Goal: Information Seeking & Learning: Learn about a topic

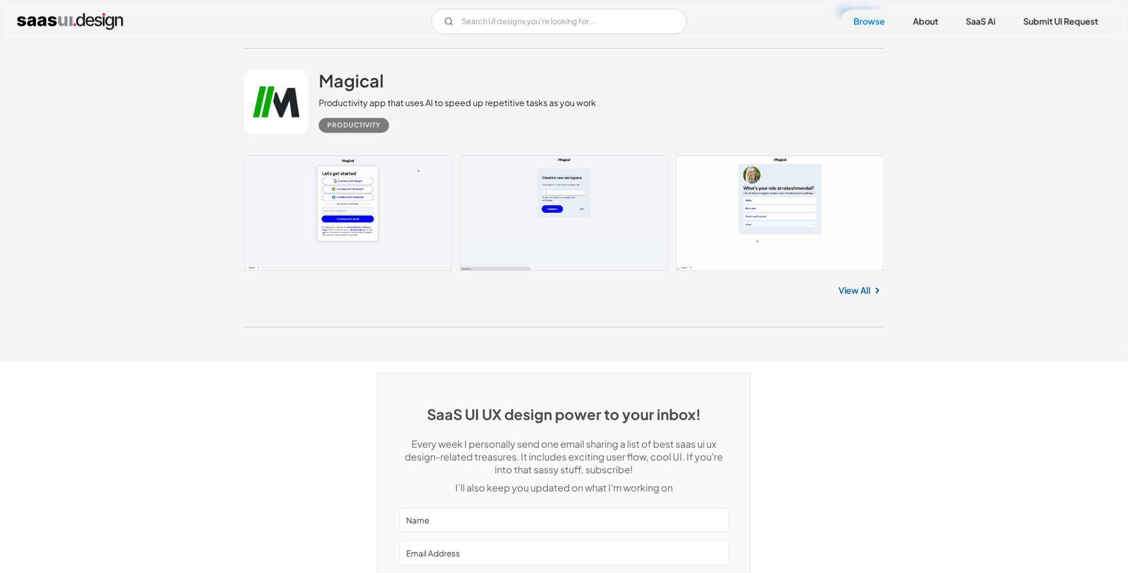
scroll to position [27985, 0]
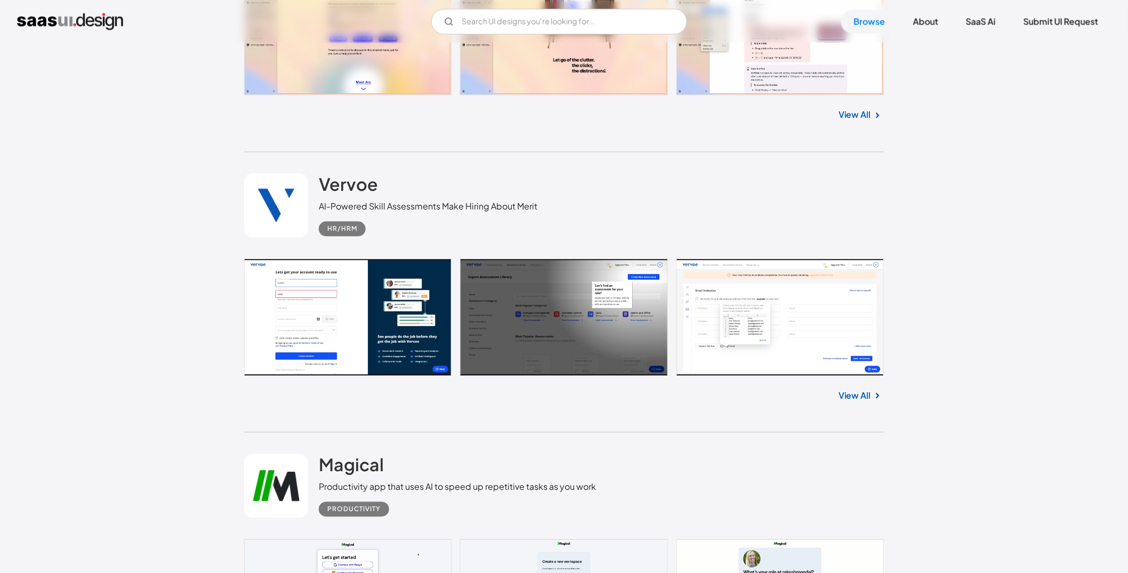
drag, startPoint x: 979, startPoint y: 141, endPoint x: 994, endPoint y: 63, distance: 79.2
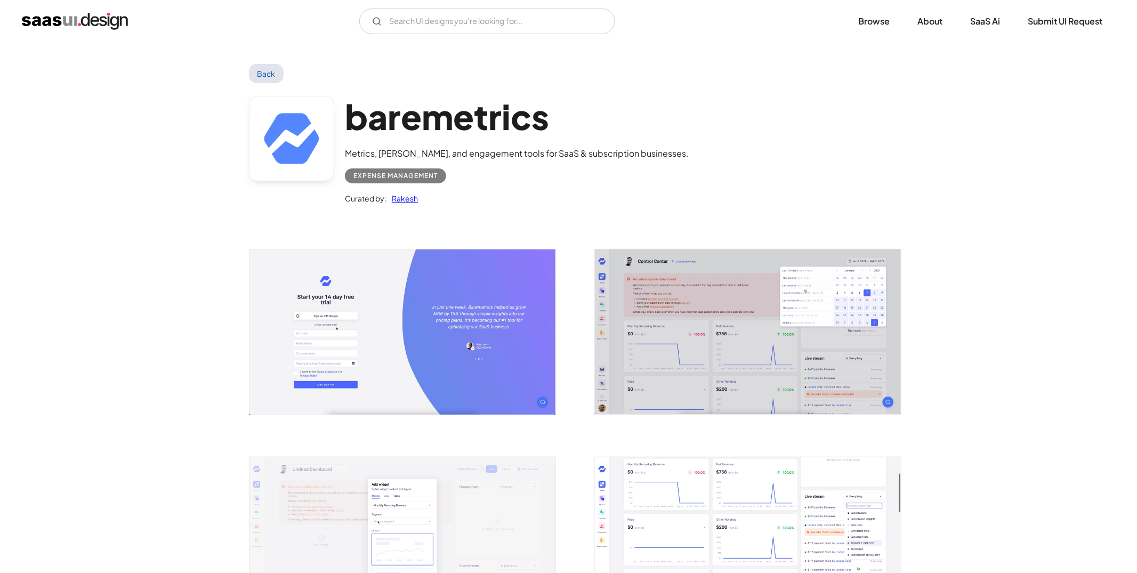
scroll to position [388, 0]
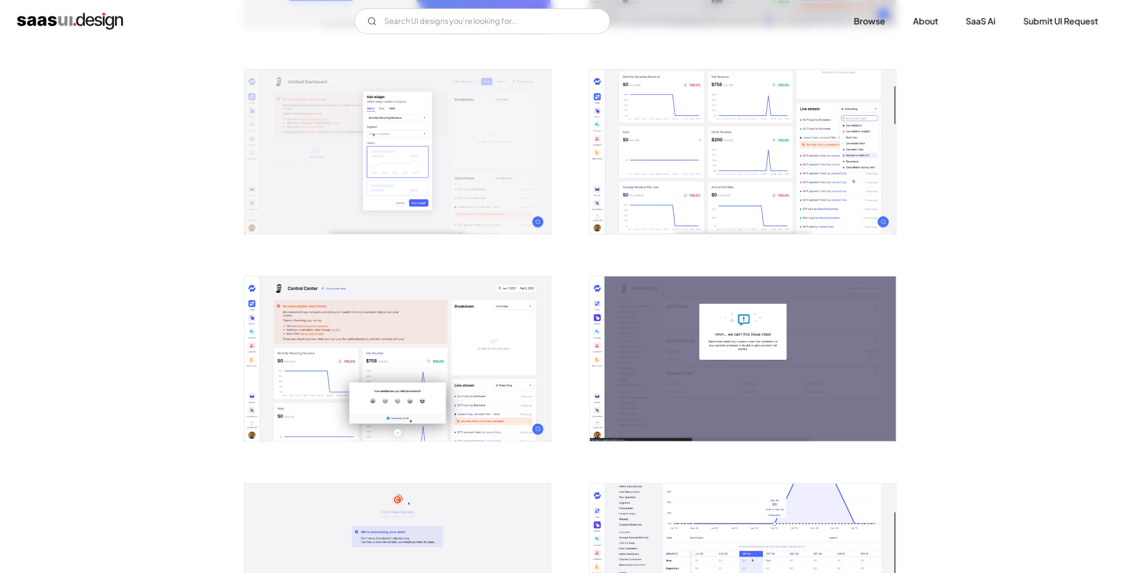
click at [349, 112] on img "open lightbox" at bounding box center [398, 152] width 306 height 165
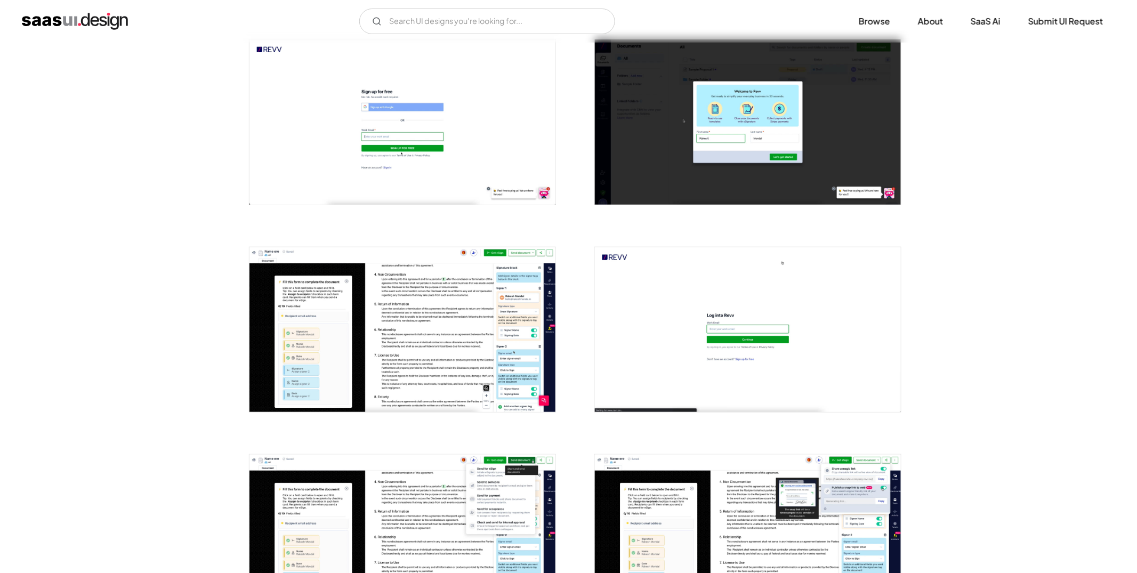
scroll to position [413, 0]
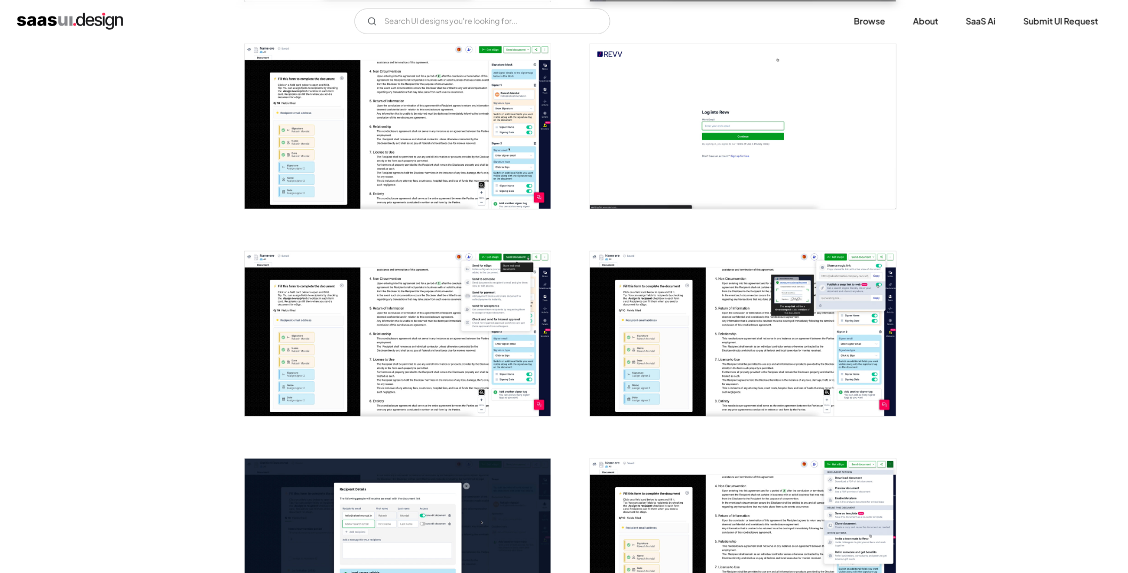
click at [385, 109] on img "open lightbox" at bounding box center [398, 126] width 306 height 165
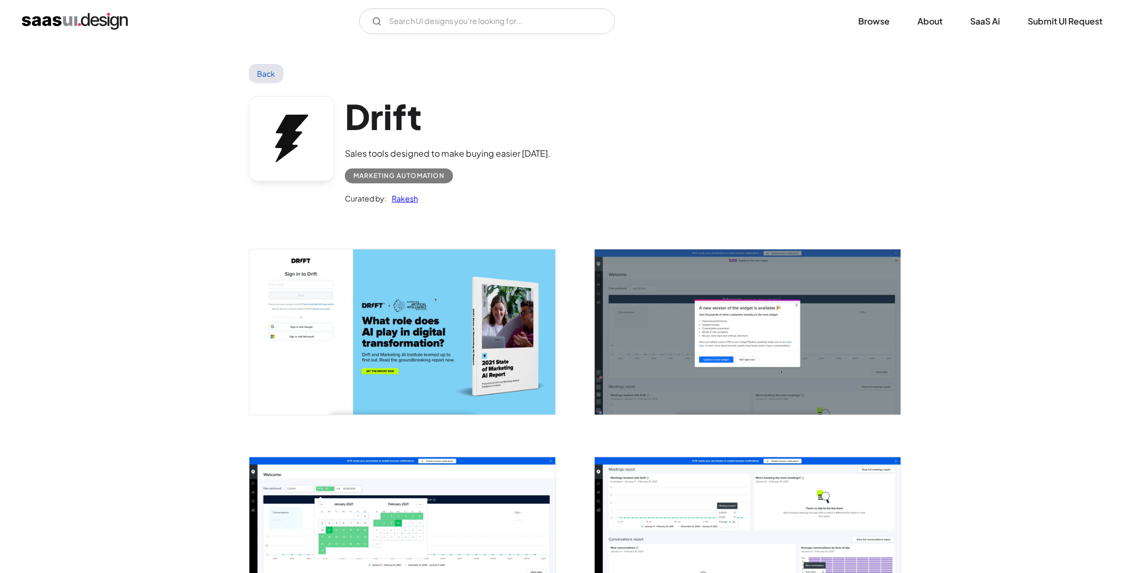
scroll to position [405, 0]
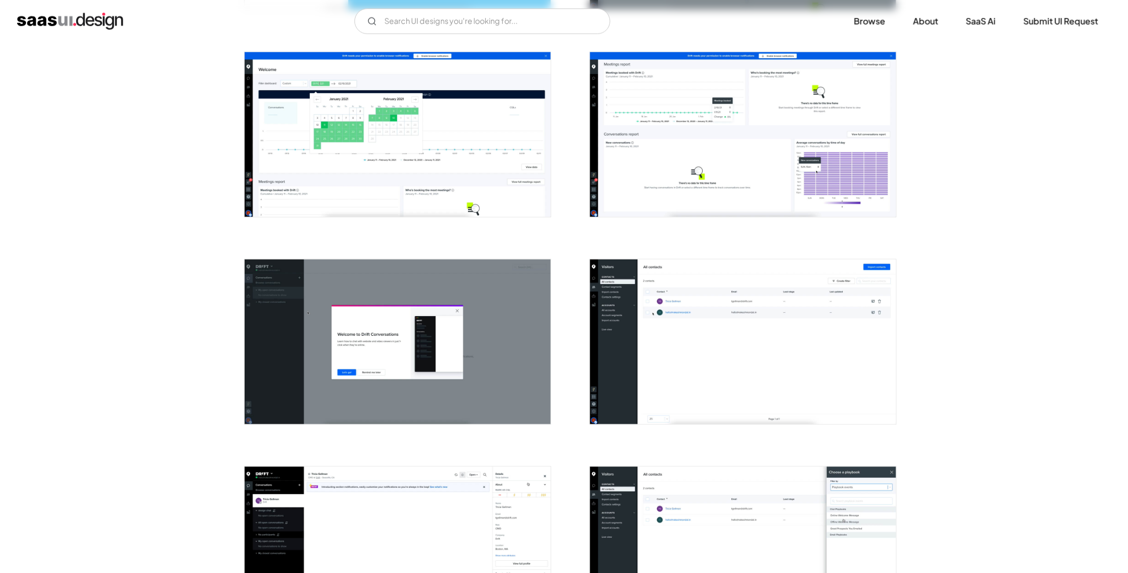
click at [450, 175] on img "open lightbox" at bounding box center [398, 134] width 306 height 165
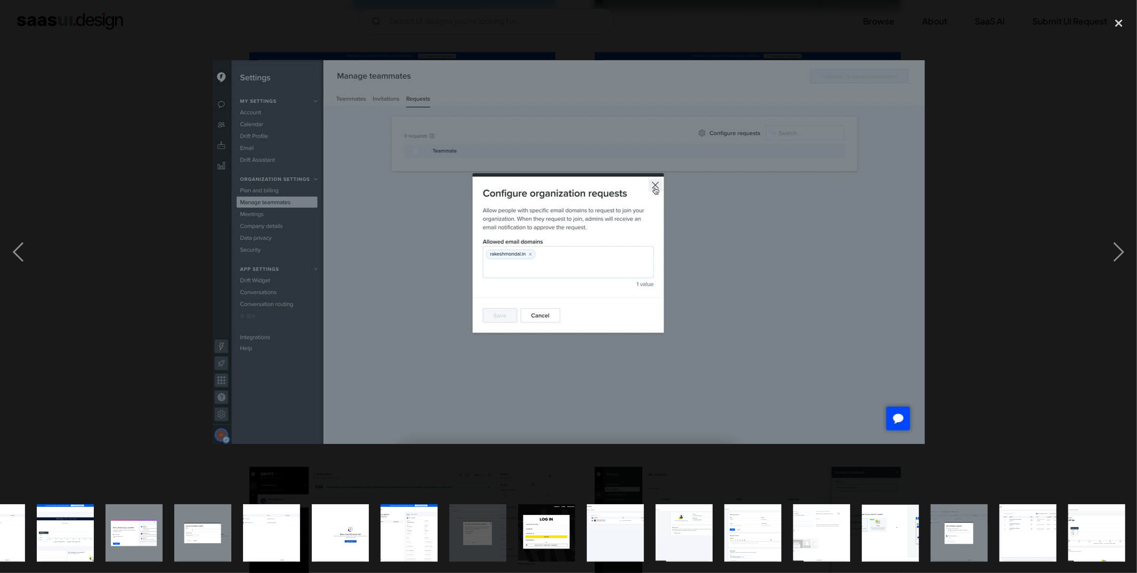
scroll to position [0, 594]
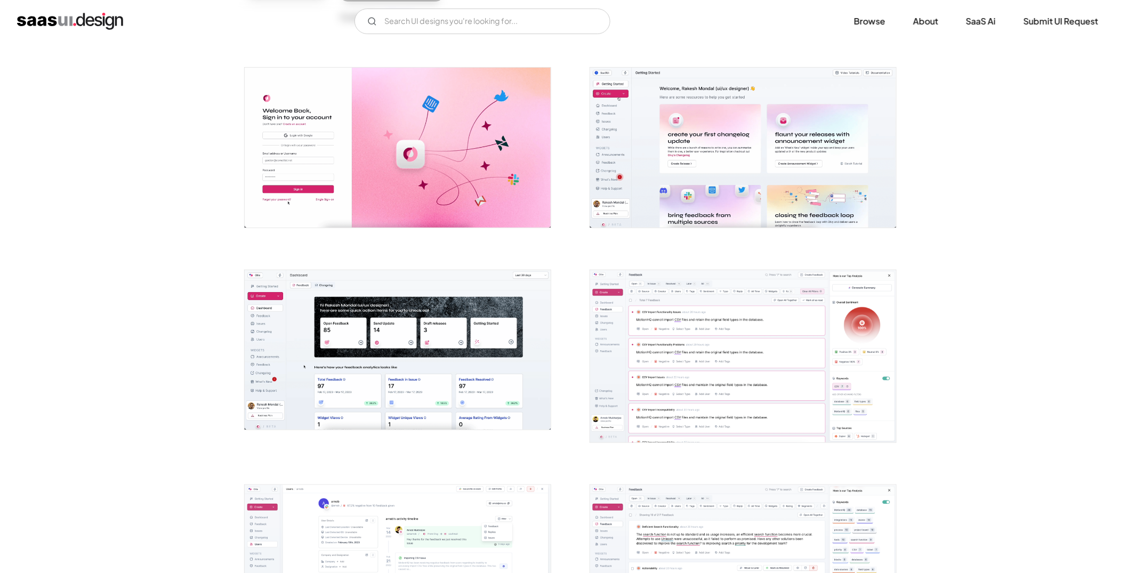
click at [425, 206] on img "open lightbox" at bounding box center [398, 147] width 306 height 159
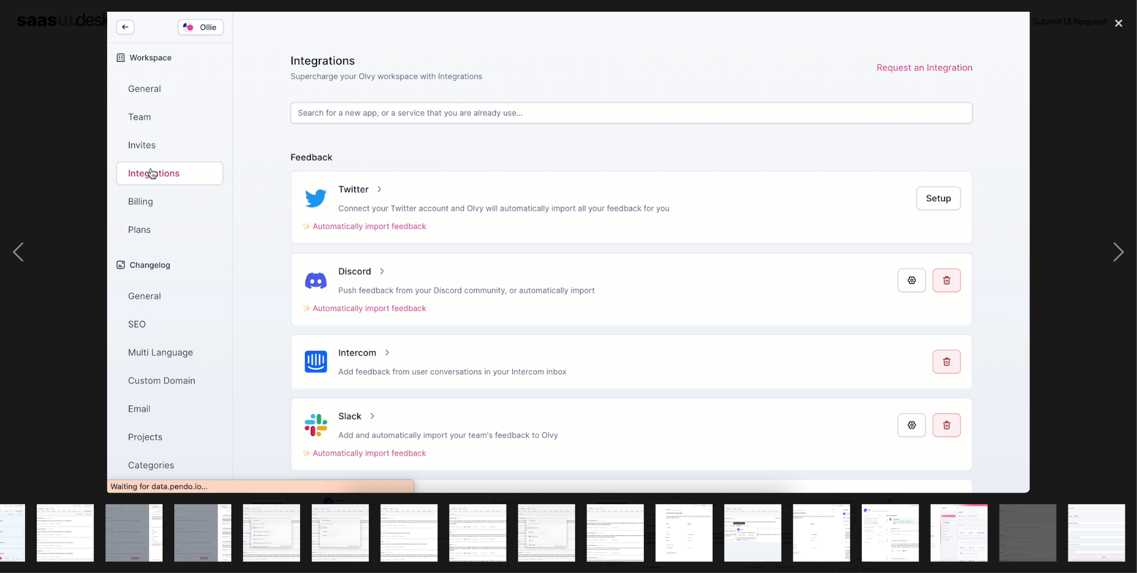
scroll to position [0, 594]
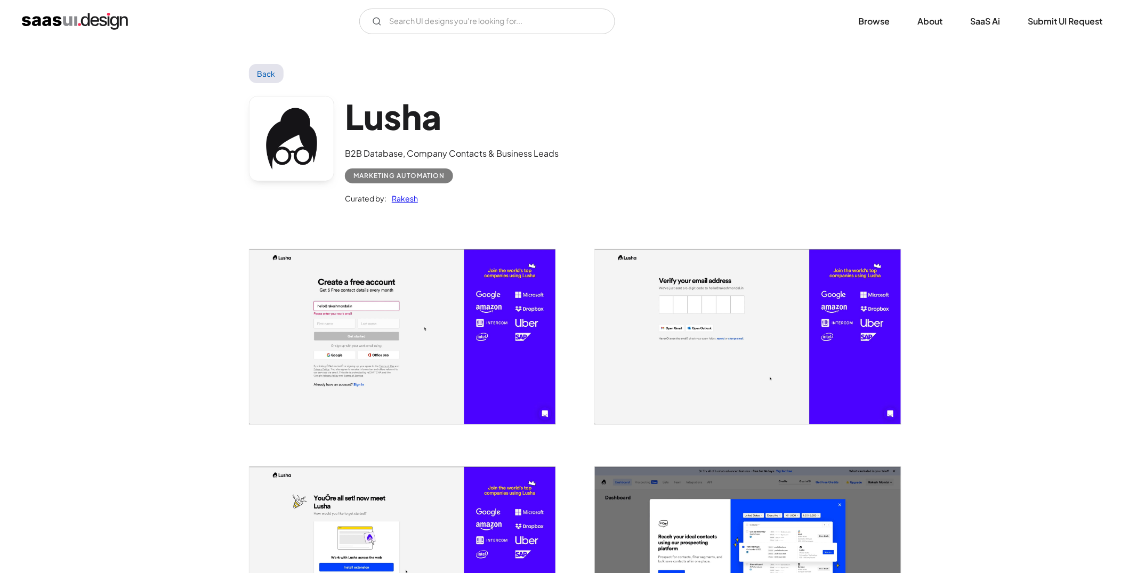
scroll to position [589, 0]
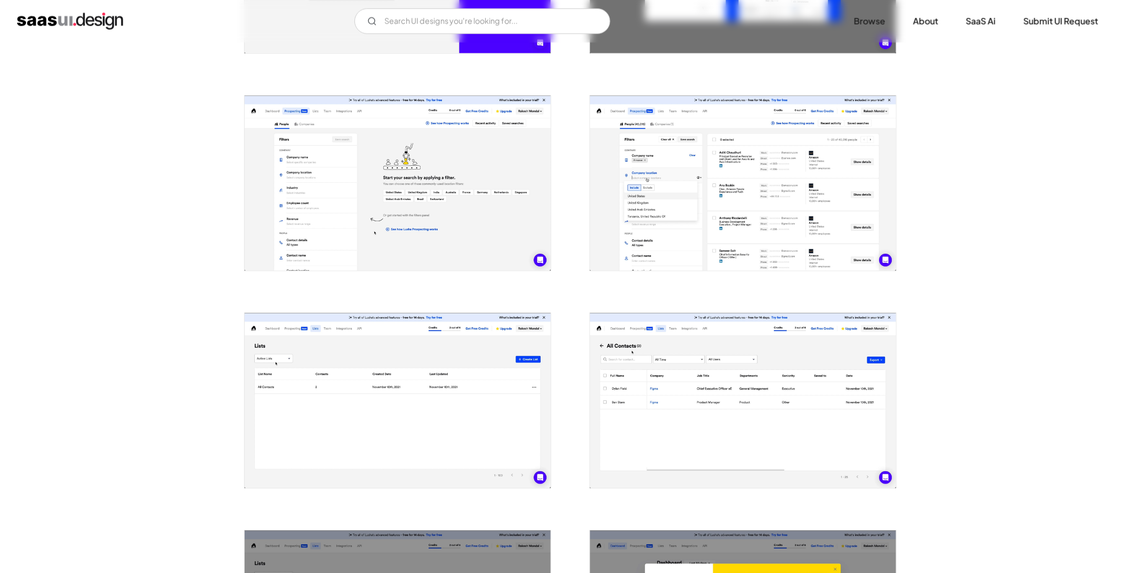
click at [678, 174] on img "open lightbox" at bounding box center [743, 183] width 306 height 175
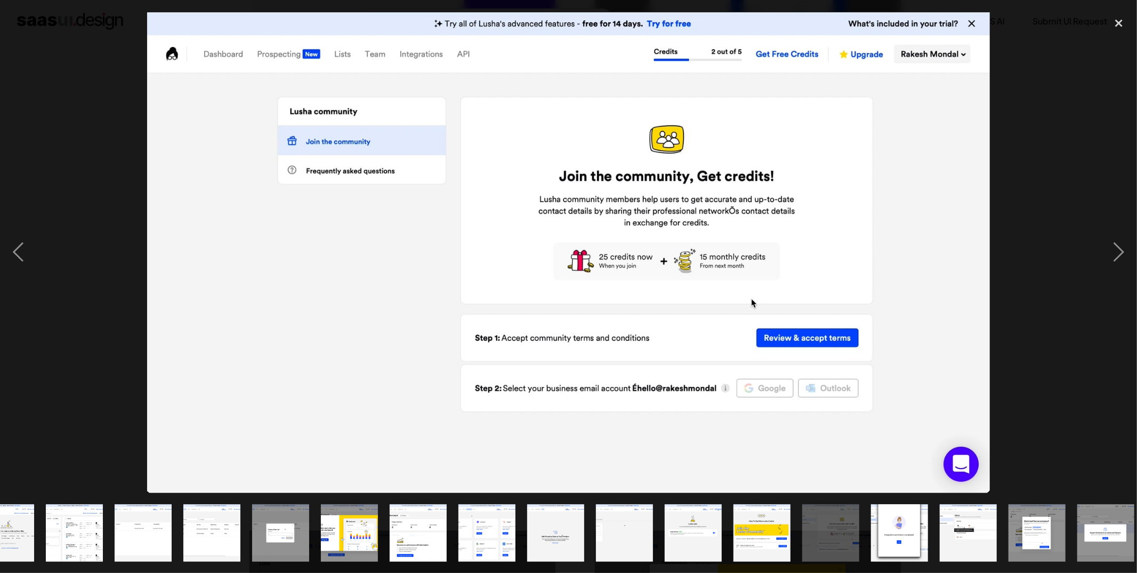
scroll to position [0, 318]
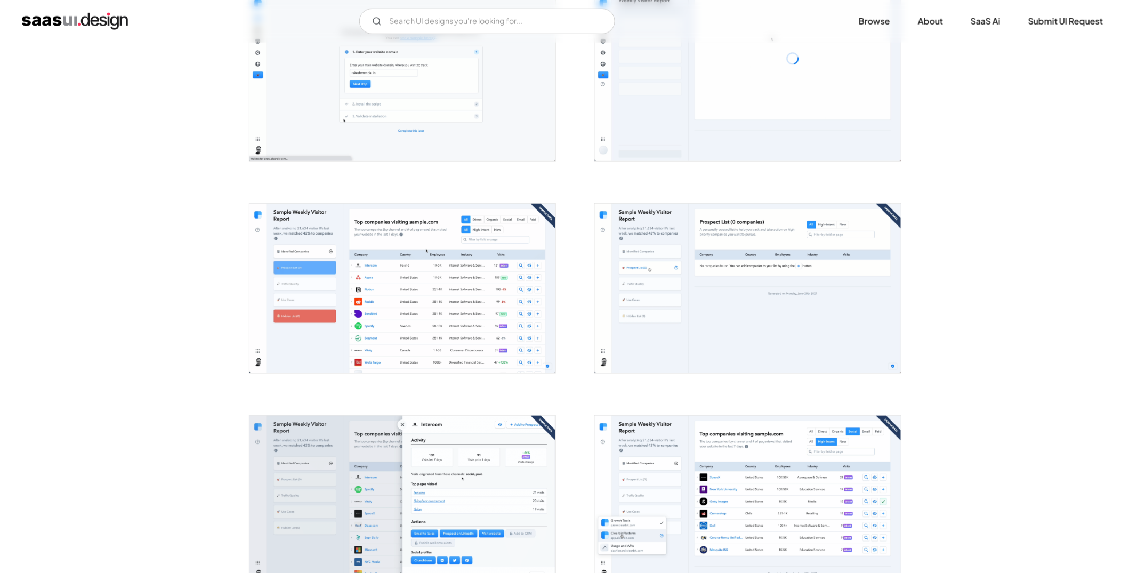
scroll to position [489, 0]
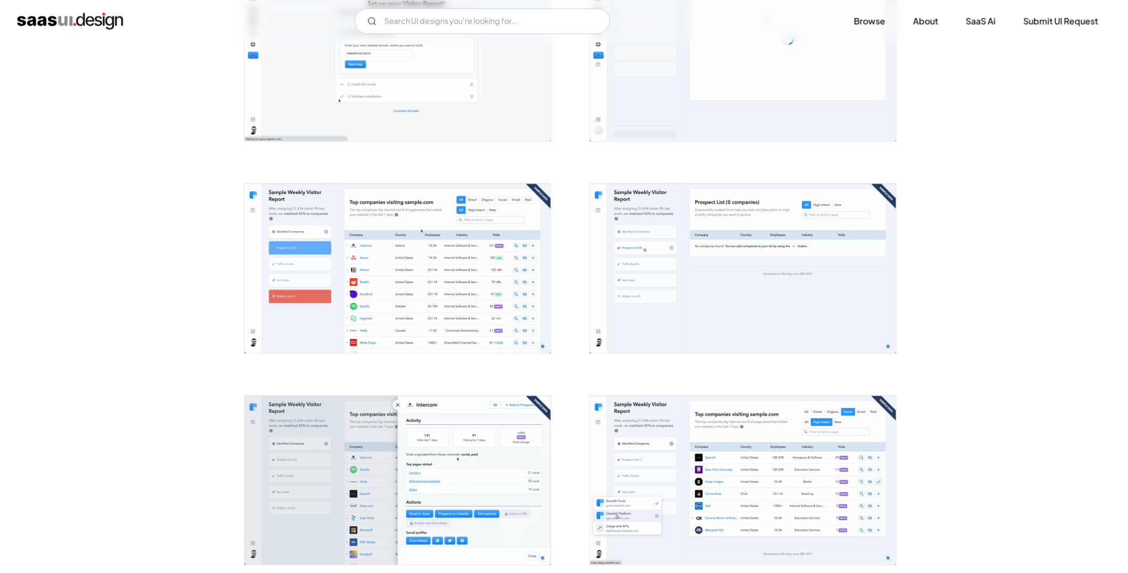
click at [392, 270] on img "open lightbox" at bounding box center [398, 268] width 306 height 169
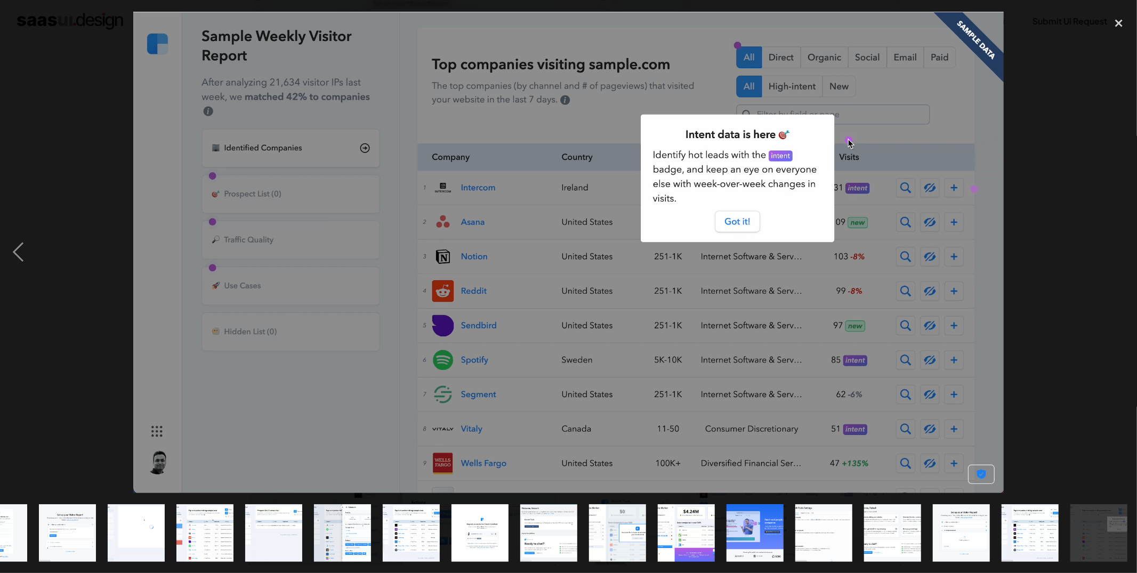
scroll to position [0, 112]
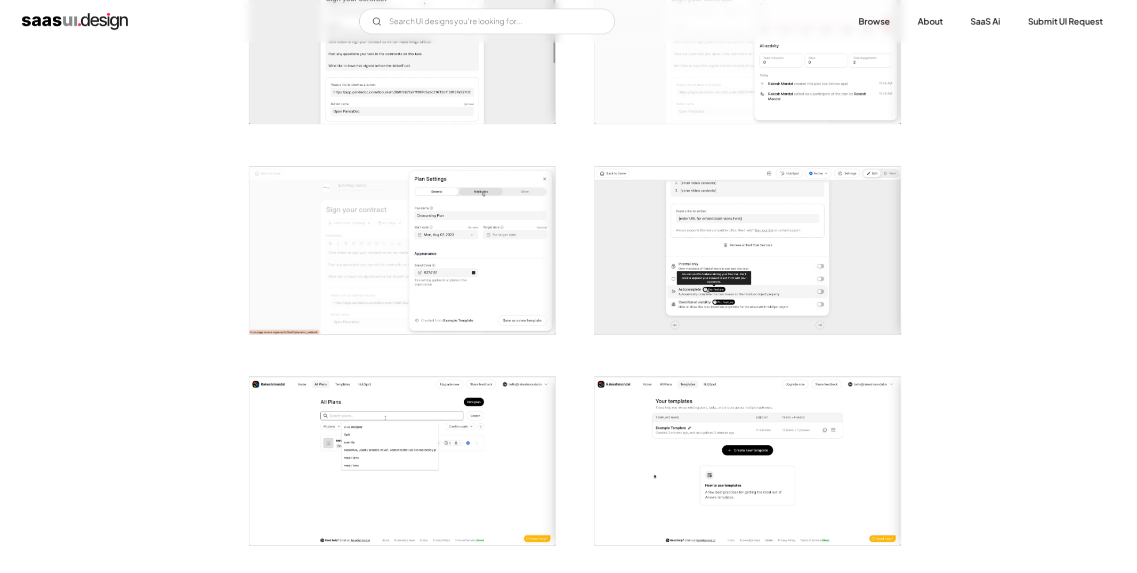
scroll to position [1581, 0]
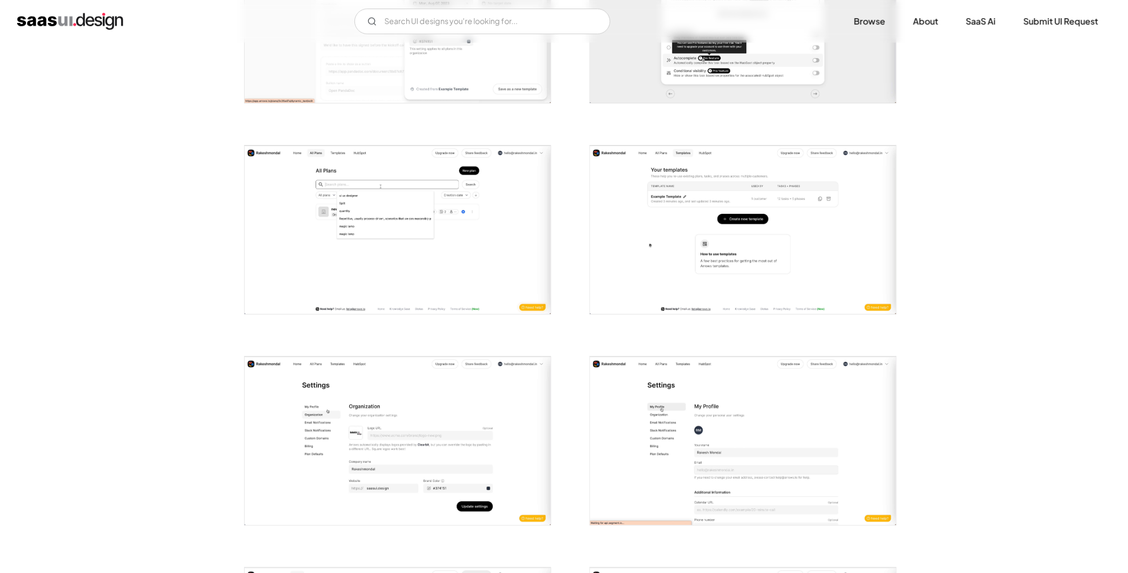
click at [515, 263] on img "open lightbox" at bounding box center [398, 230] width 306 height 168
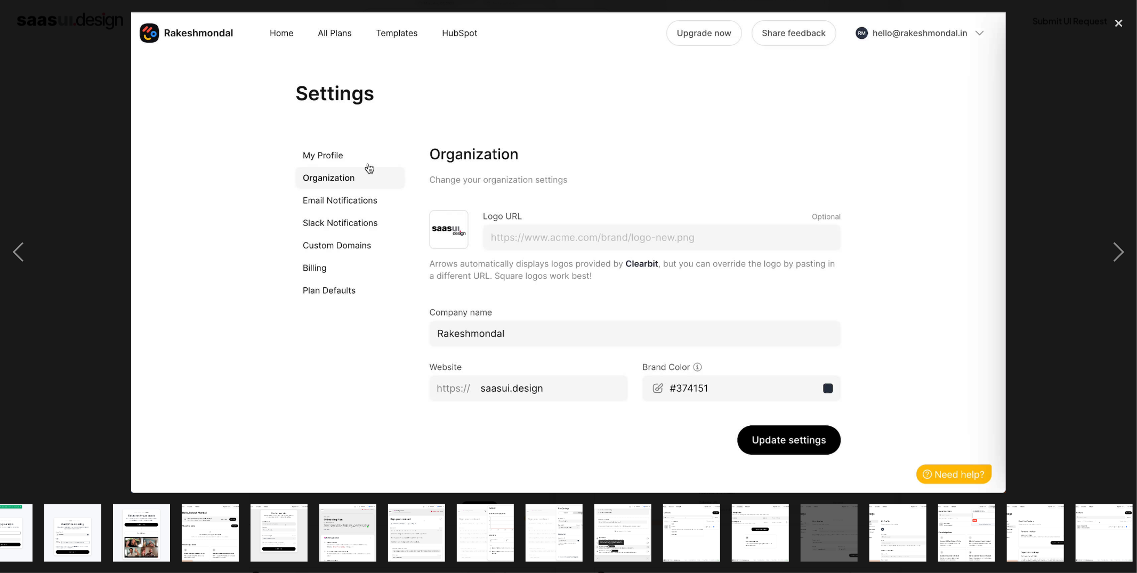
scroll to position [0, 318]
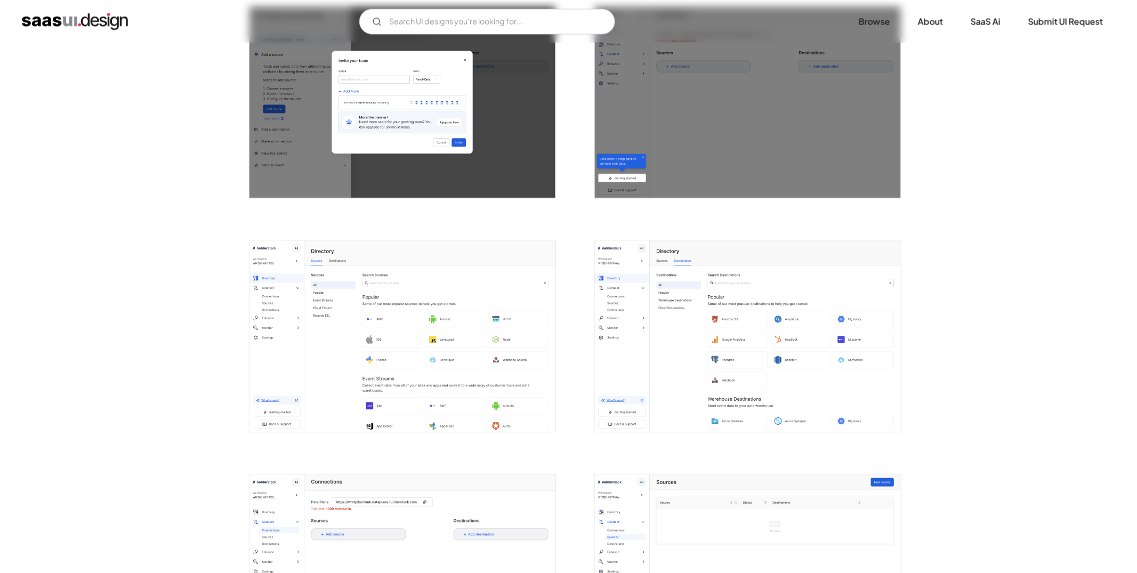
scroll to position [946, 0]
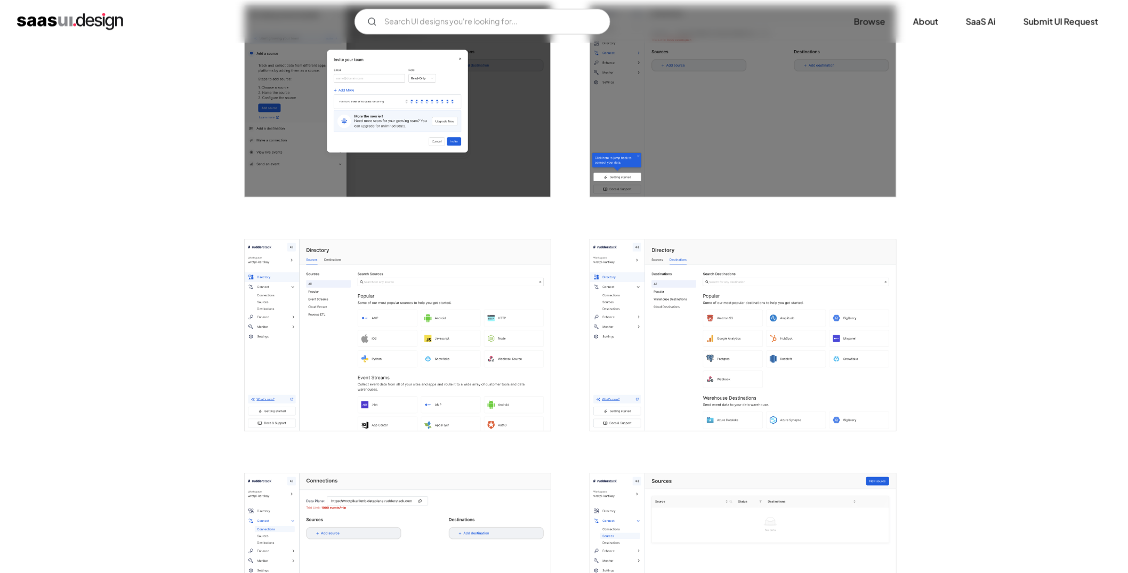
click at [439, 382] on img "open lightbox" at bounding box center [398, 334] width 306 height 191
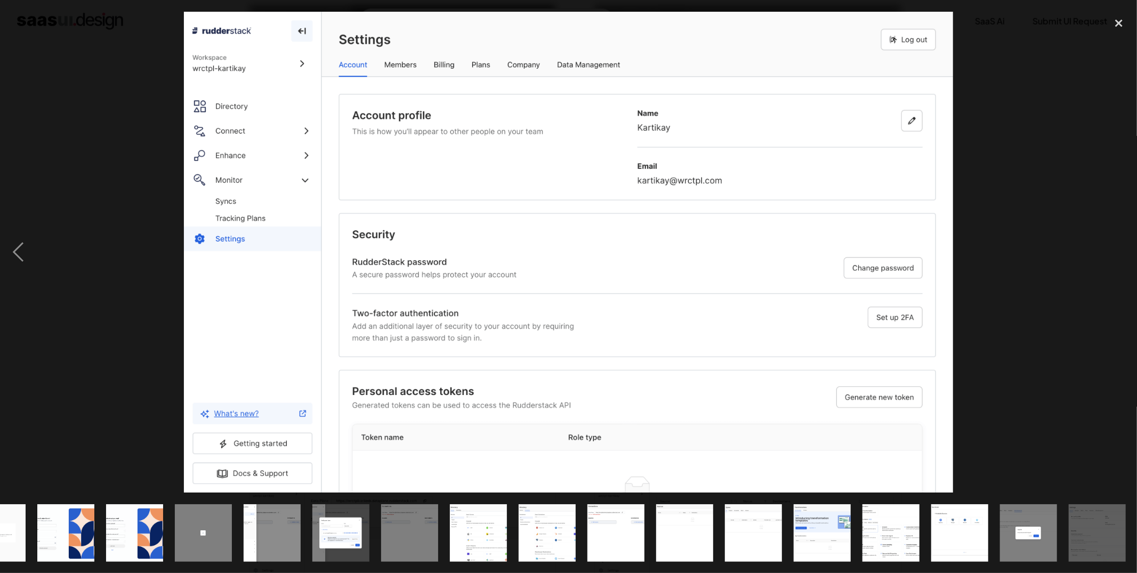
scroll to position [0, 112]
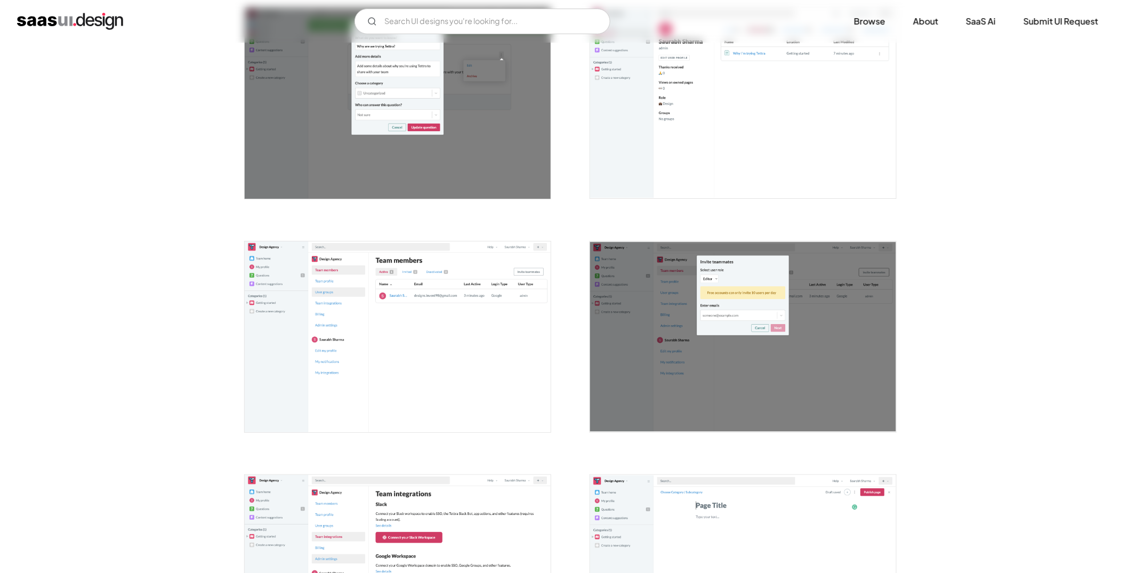
click at [481, 332] on img "open lightbox" at bounding box center [398, 336] width 306 height 191
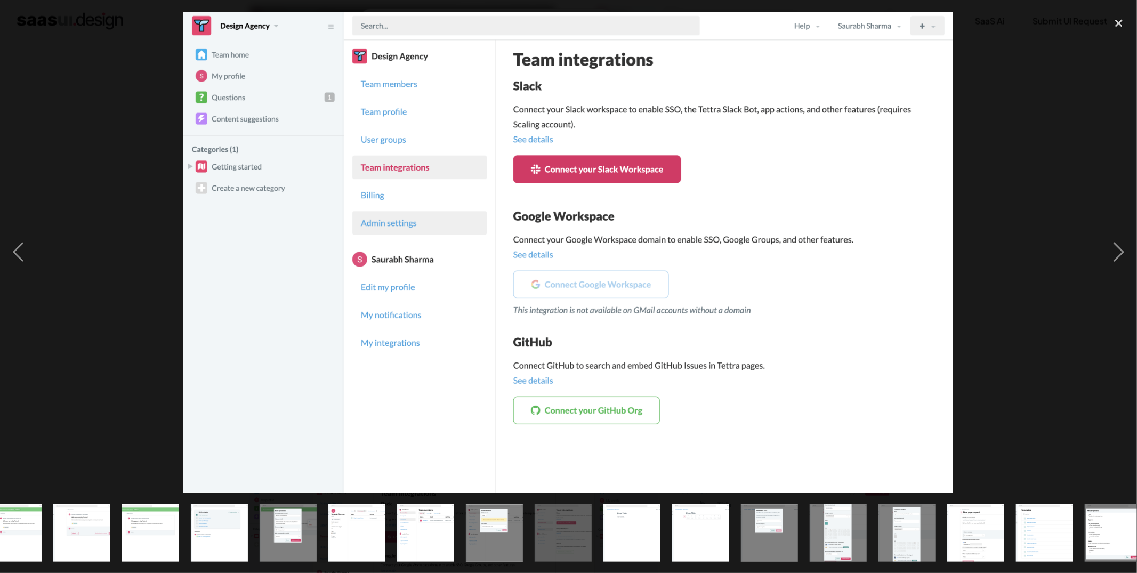
scroll to position [0, 594]
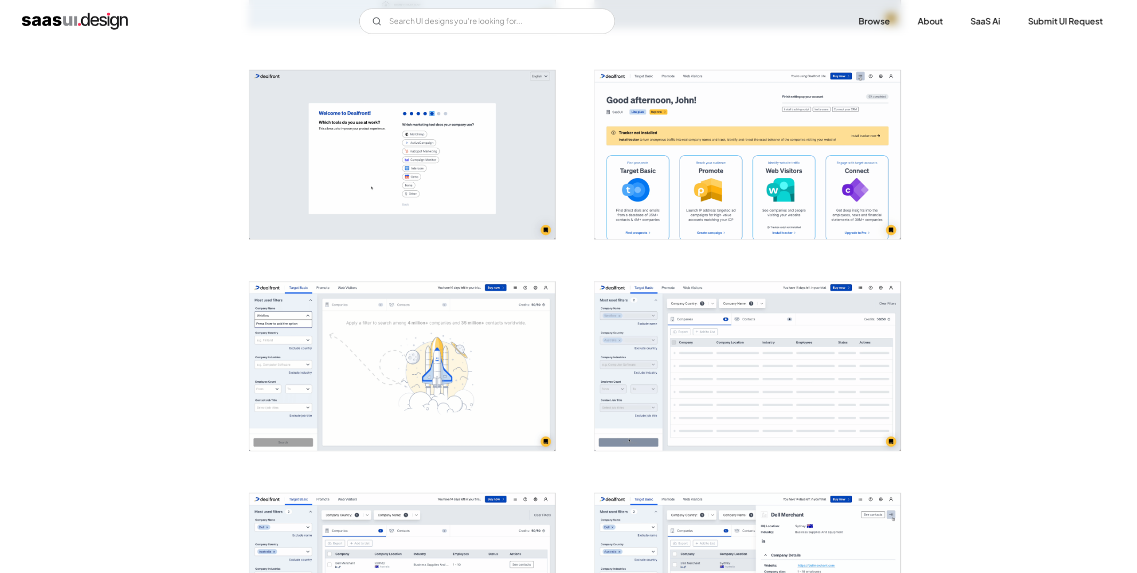
scroll to position [426, 0]
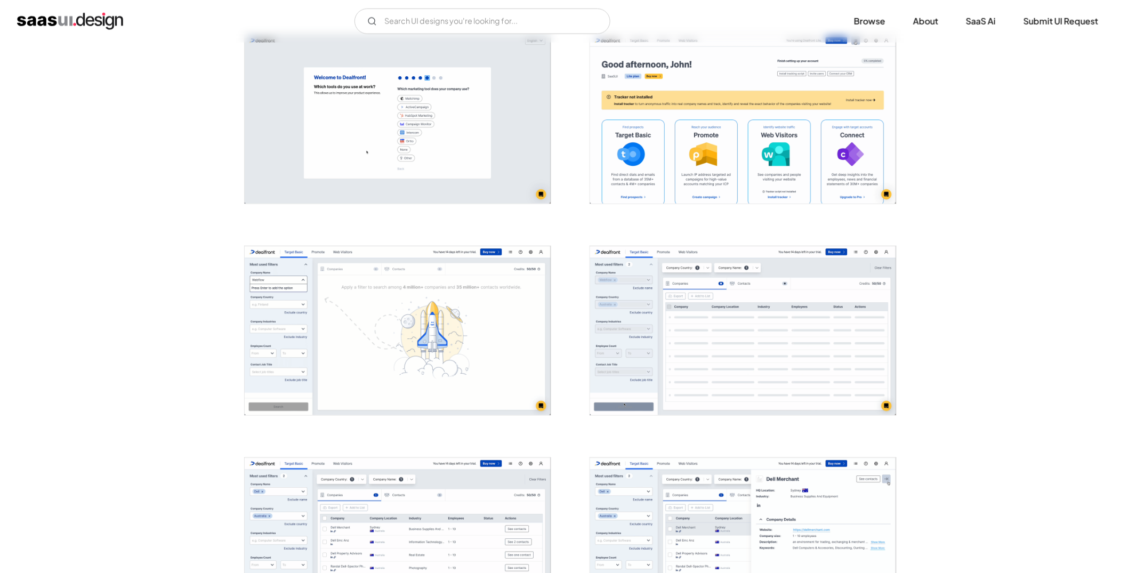
click at [421, 303] on img "open lightbox" at bounding box center [398, 330] width 306 height 169
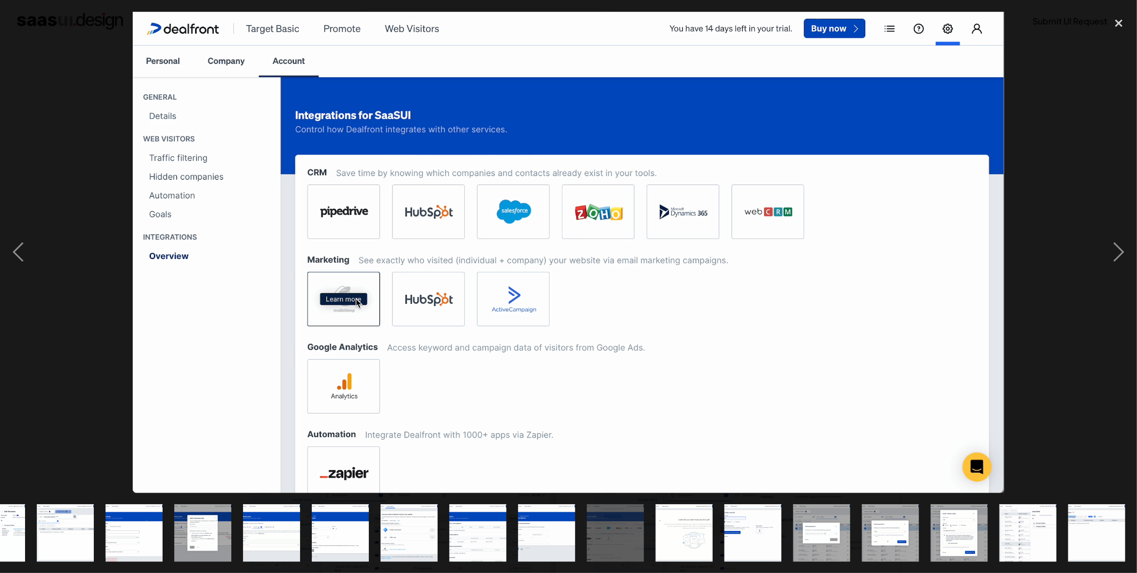
scroll to position [0, 525]
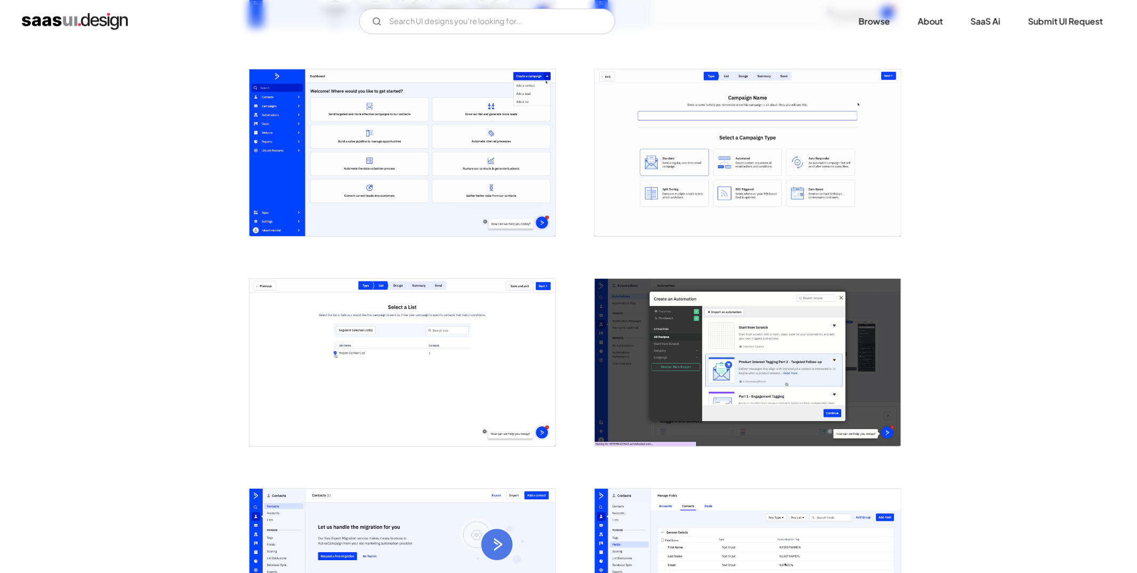
scroll to position [1781, 0]
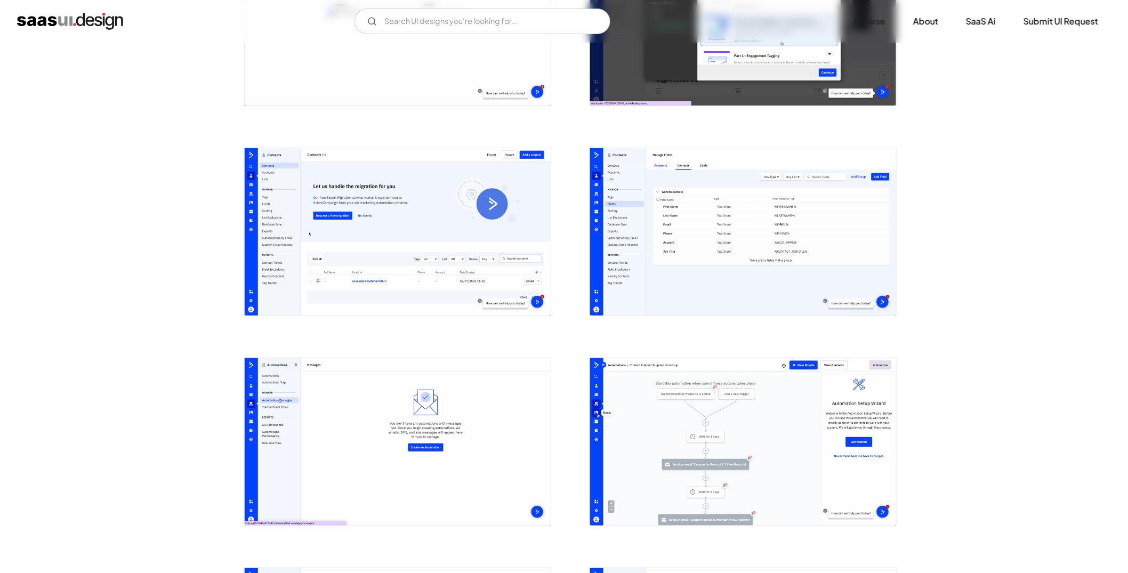
click at [739, 236] on img "open lightbox" at bounding box center [743, 231] width 306 height 167
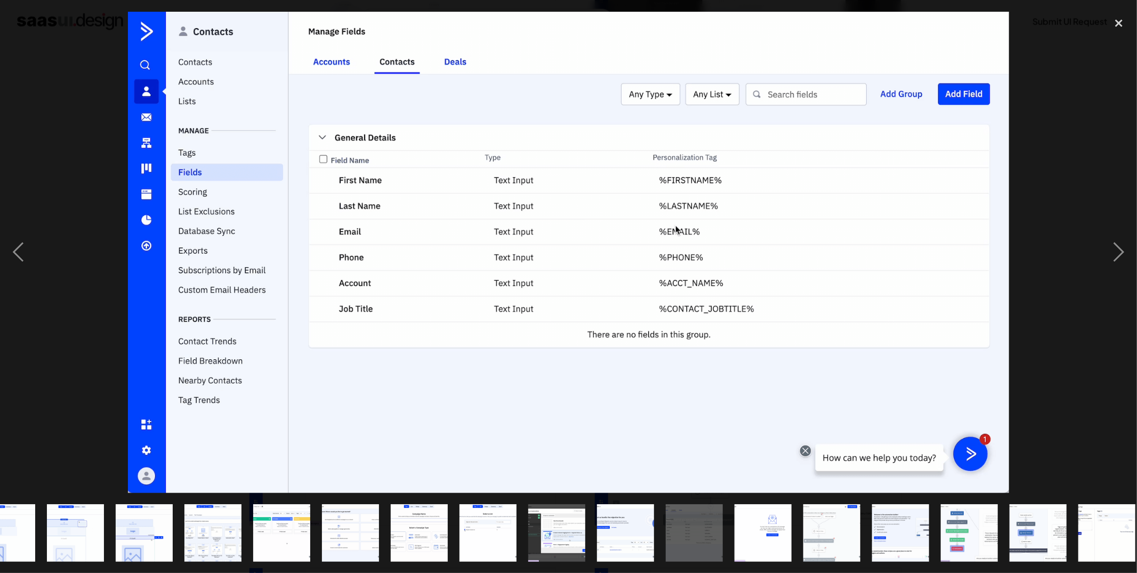
scroll to position [0, 525]
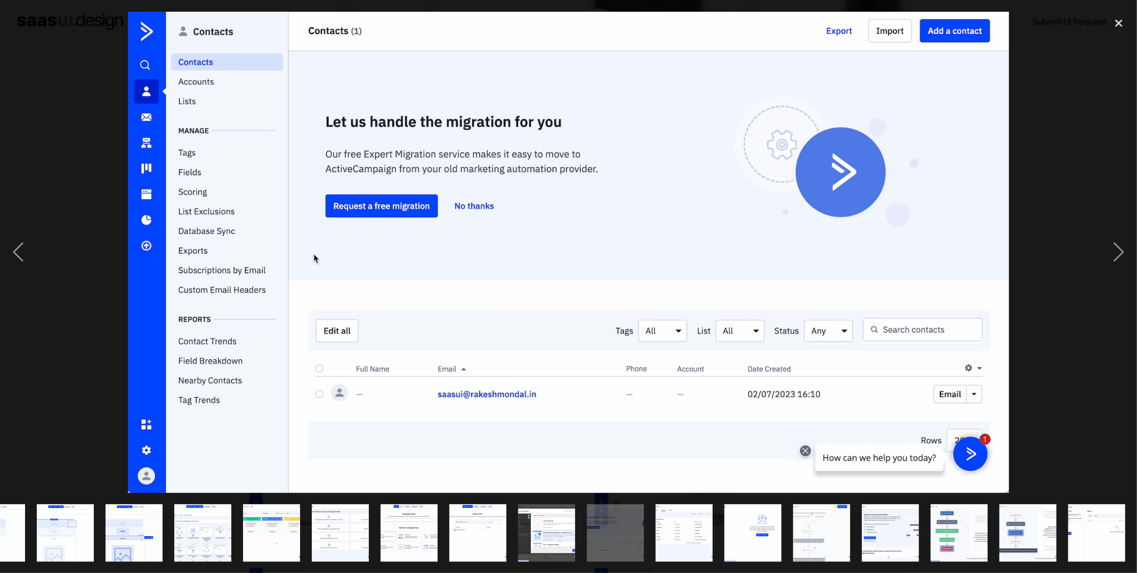
click at [1080, 235] on div at bounding box center [568, 252] width 1137 height 481
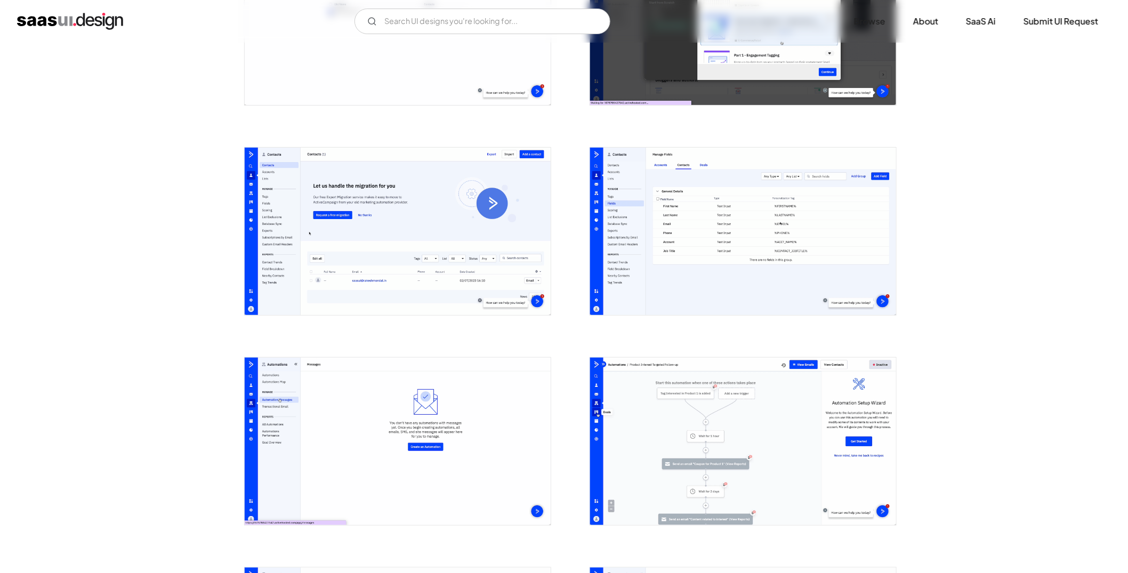
scroll to position [2356, 0]
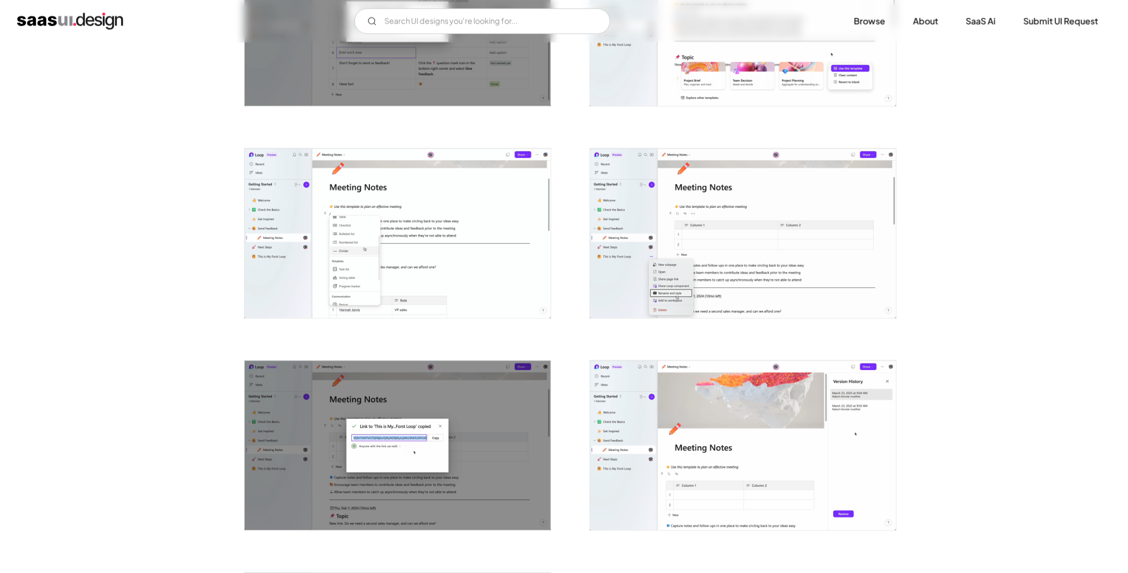
scroll to position [2487, 0]
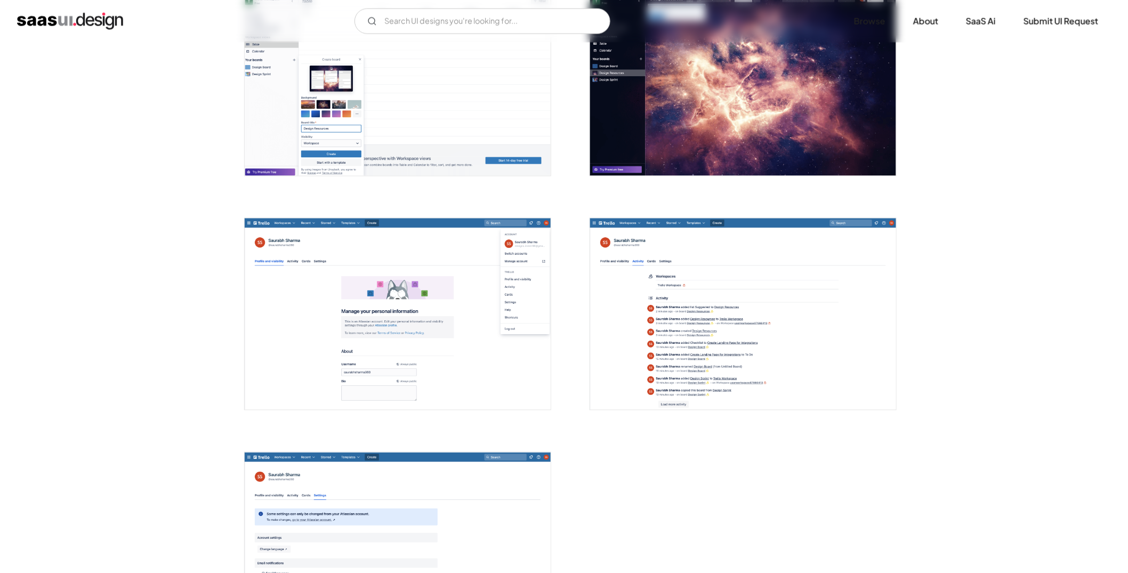
scroll to position [2641, 0]
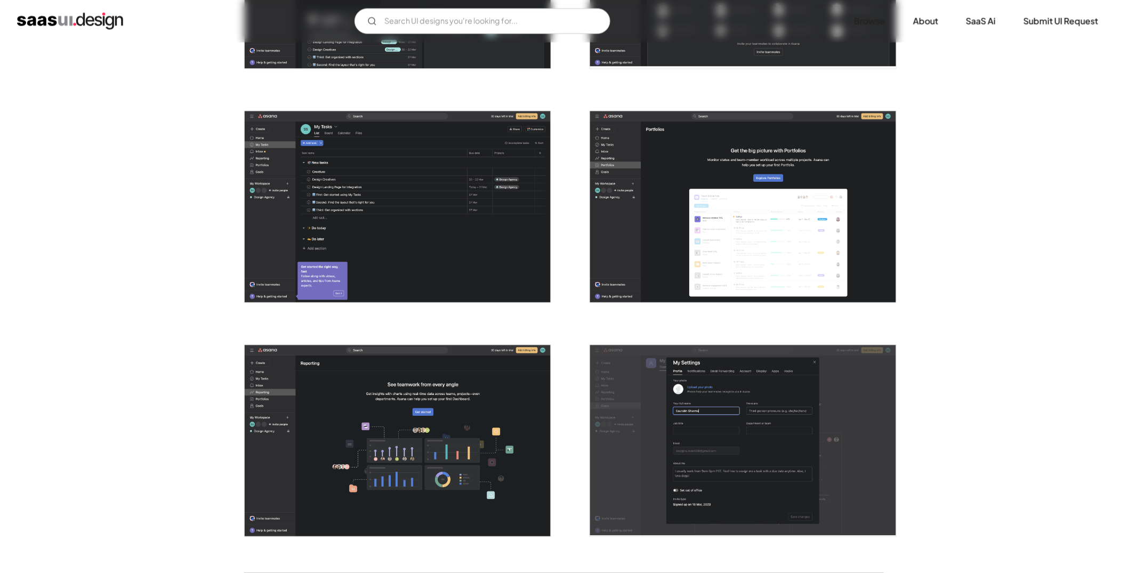
scroll to position [2463, 0]
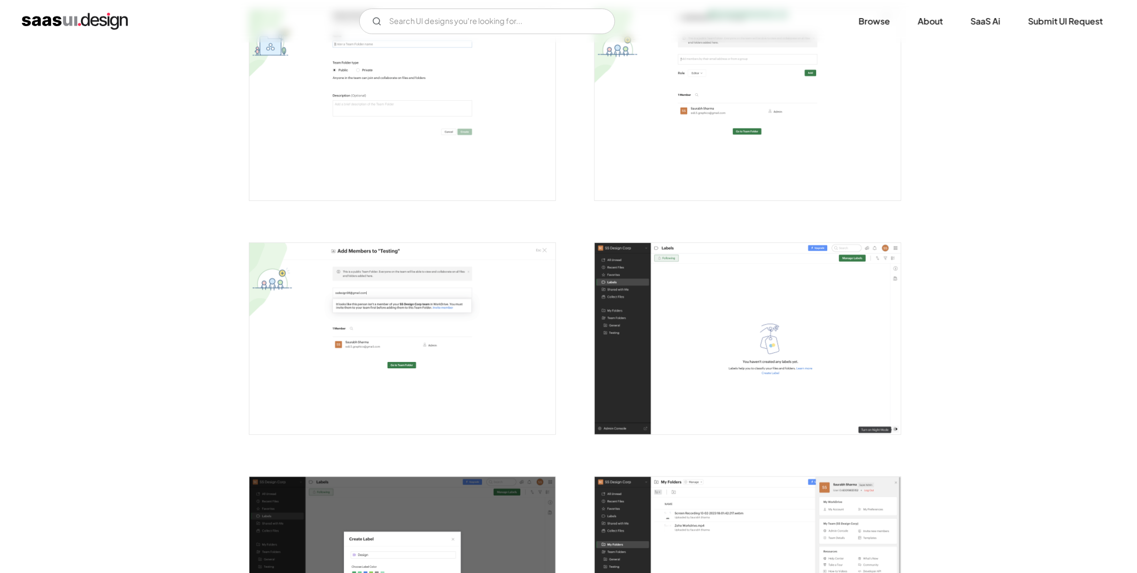
scroll to position [2389, 0]
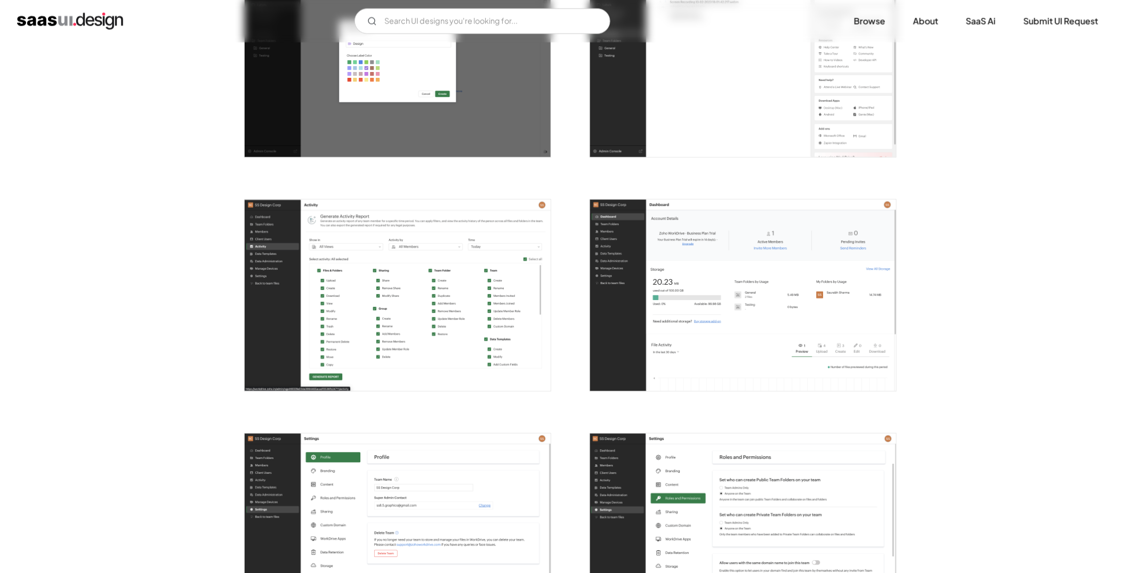
click at [524, 263] on img "open lightbox" at bounding box center [398, 295] width 306 height 191
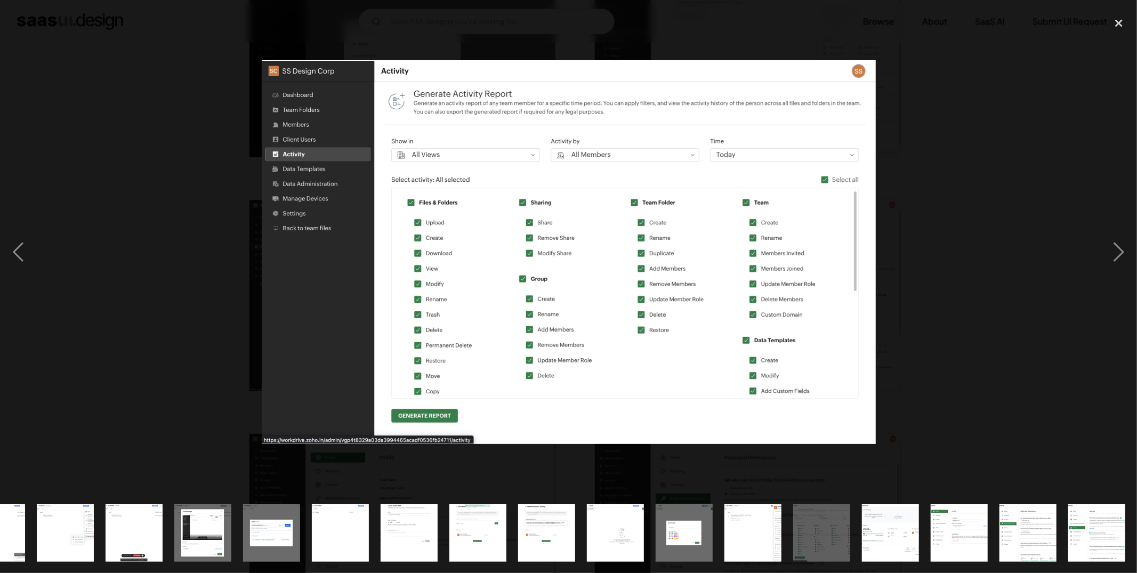
scroll to position [0, 594]
